Goal: Transaction & Acquisition: Purchase product/service

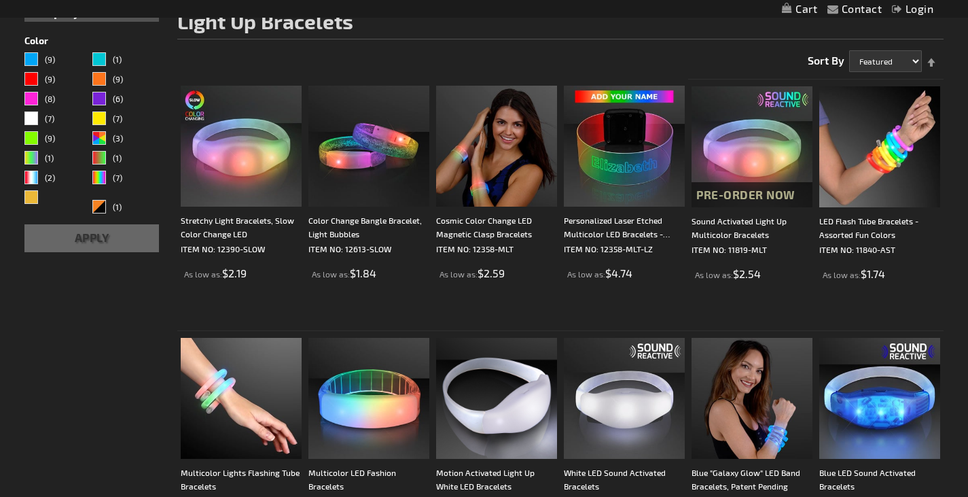
scroll to position [215, 0]
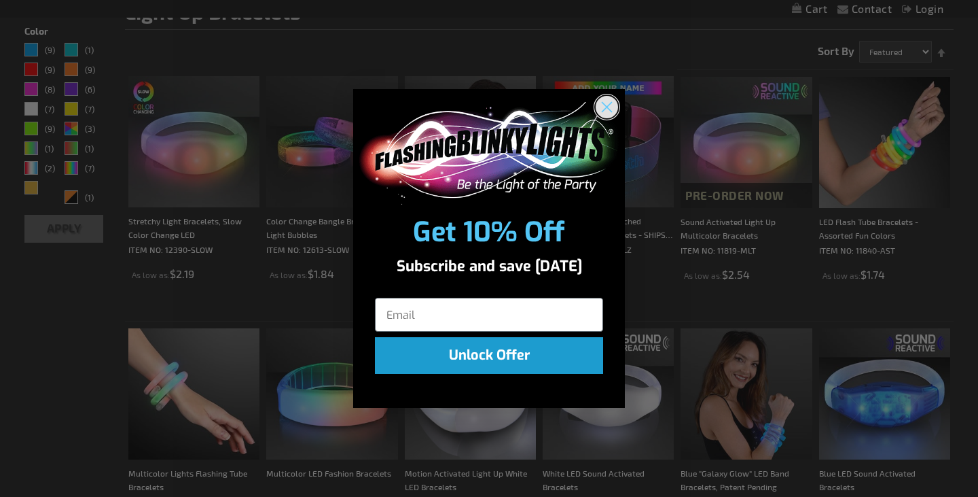
click at [605, 101] on circle "Close dialog" at bounding box center [607, 107] width 22 height 22
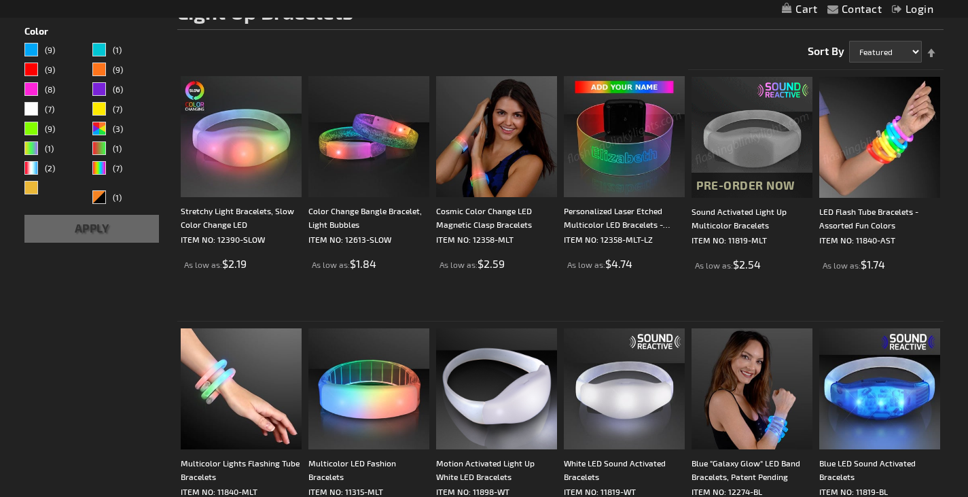
scroll to position [311, 0]
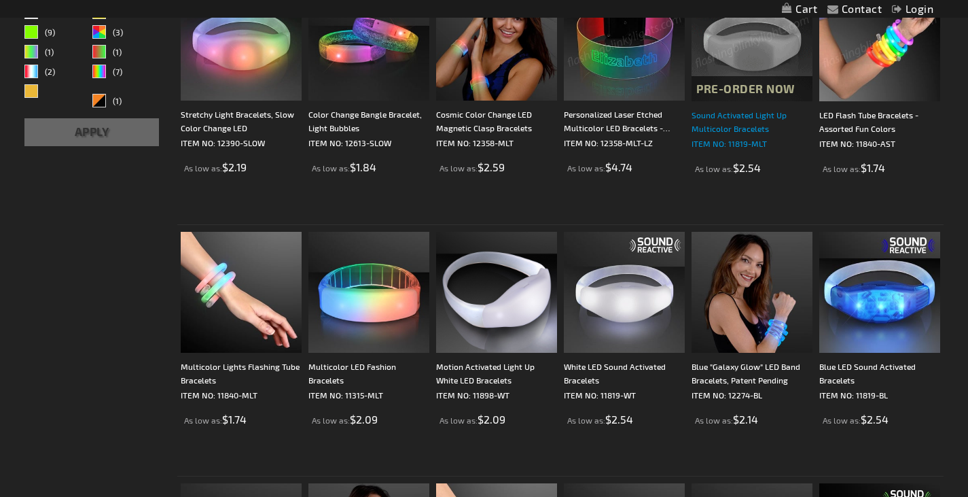
click at [723, 135] on div "Sound Activated Light Up Multicolor Bracelets" at bounding box center [752, 121] width 121 height 27
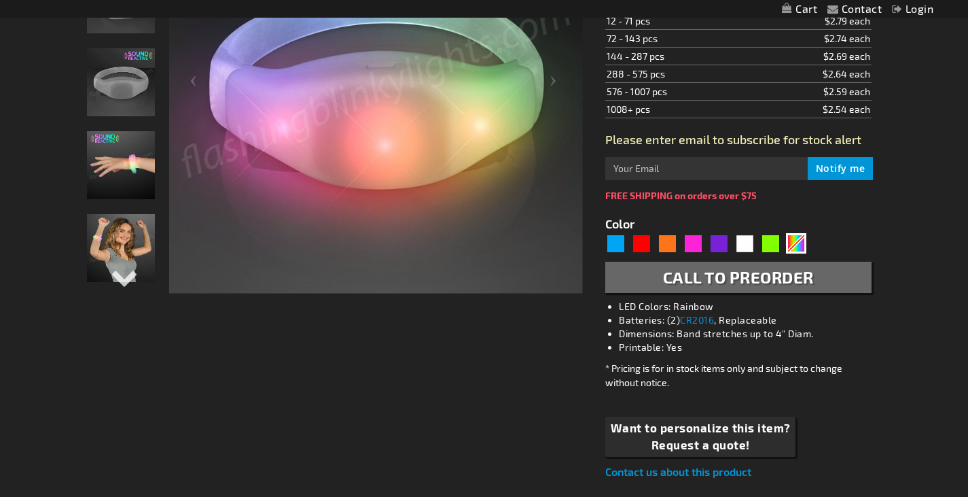
scroll to position [340, 0]
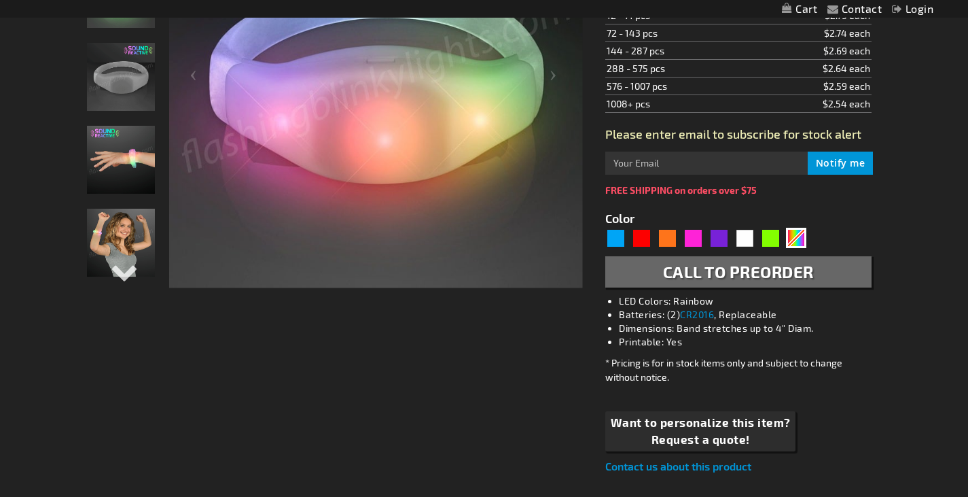
drag, startPoint x: 977, startPoint y: 48, endPoint x: 978, endPoint y: 139, distance: 90.4
click at [793, 240] on div "Multicolor" at bounding box center [796, 238] width 20 height 20
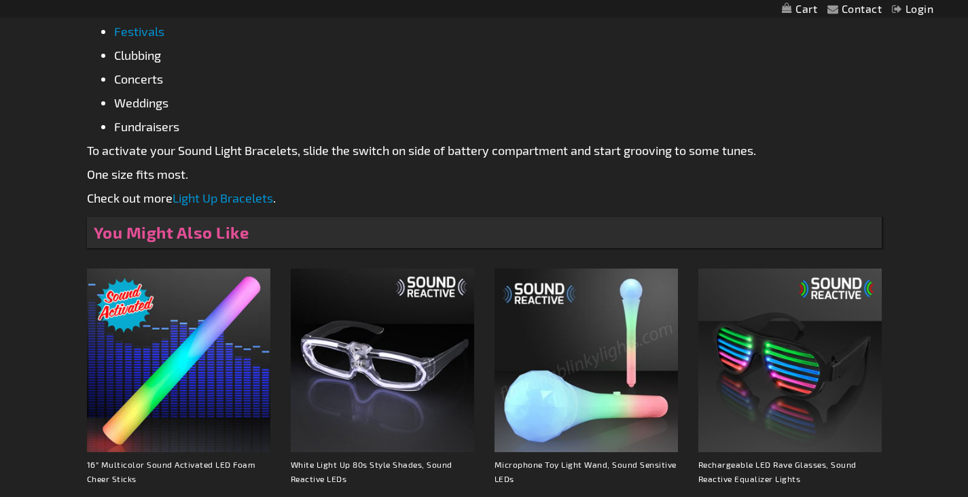
scroll to position [928, 0]
